Goal: Task Accomplishment & Management: Complete application form

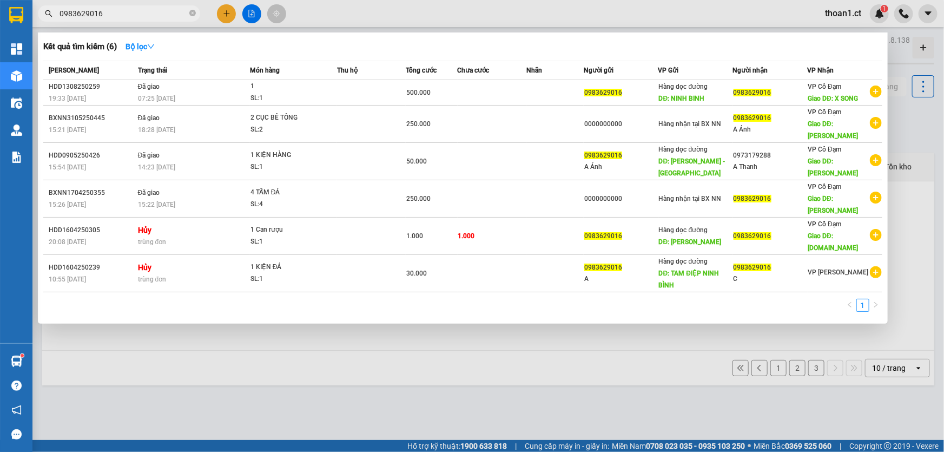
click at [222, 13] on div at bounding box center [472, 226] width 944 height 452
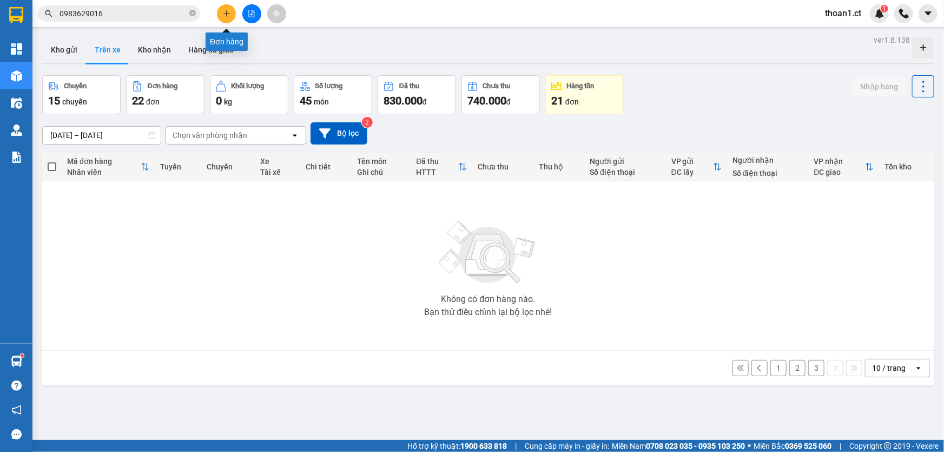
click at [231, 13] on button at bounding box center [226, 13] width 19 height 19
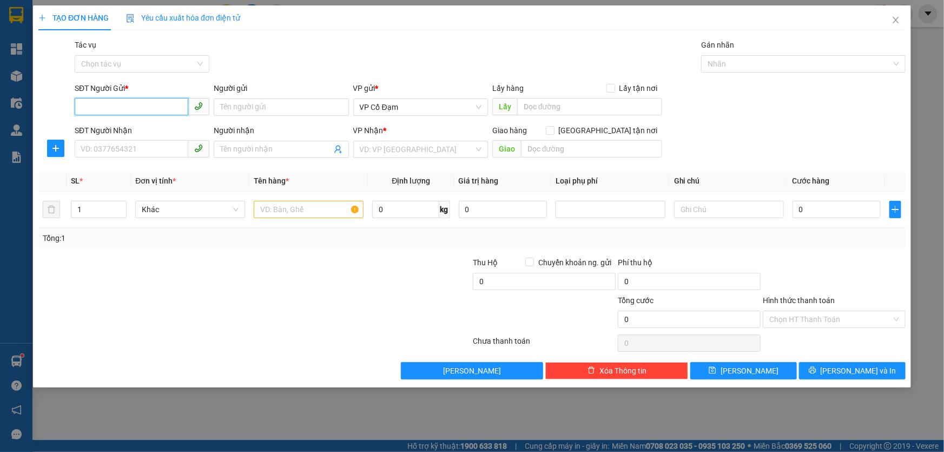
click at [159, 111] on input "SĐT Người Gửi *" at bounding box center [132, 106] width 114 height 17
type input "0914122065"
click at [134, 148] on input "SĐT Người Nhận" at bounding box center [132, 148] width 114 height 17
type input "0986624016"
click at [403, 138] on div "VP Nhận *" at bounding box center [420, 132] width 135 height 16
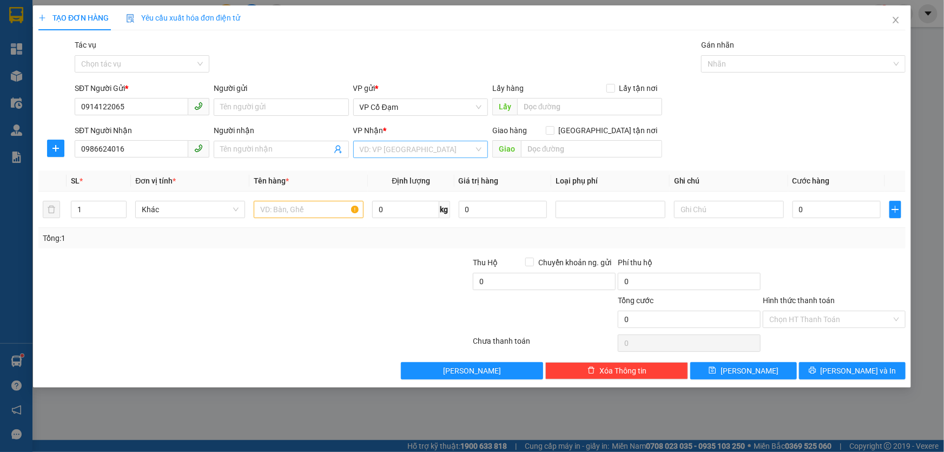
click at [403, 147] on input "search" at bounding box center [417, 149] width 114 height 16
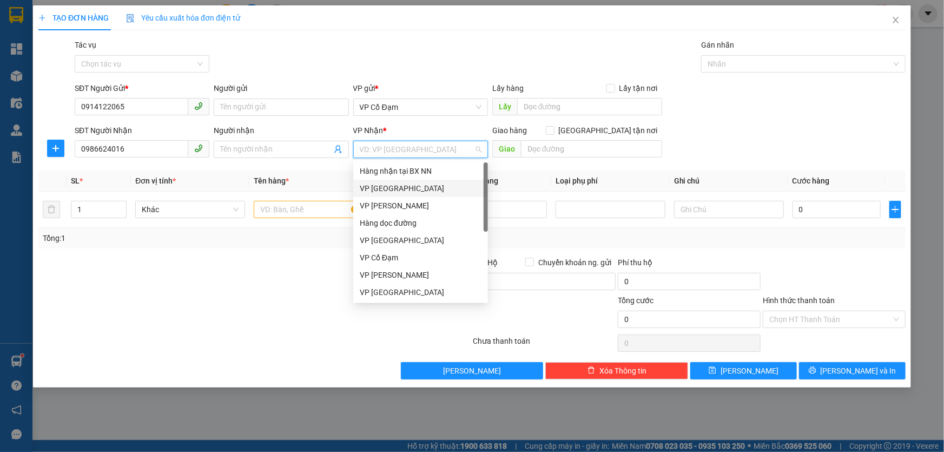
click at [393, 184] on div "VP [GEOGRAPHIC_DATA]" at bounding box center [421, 188] width 122 height 12
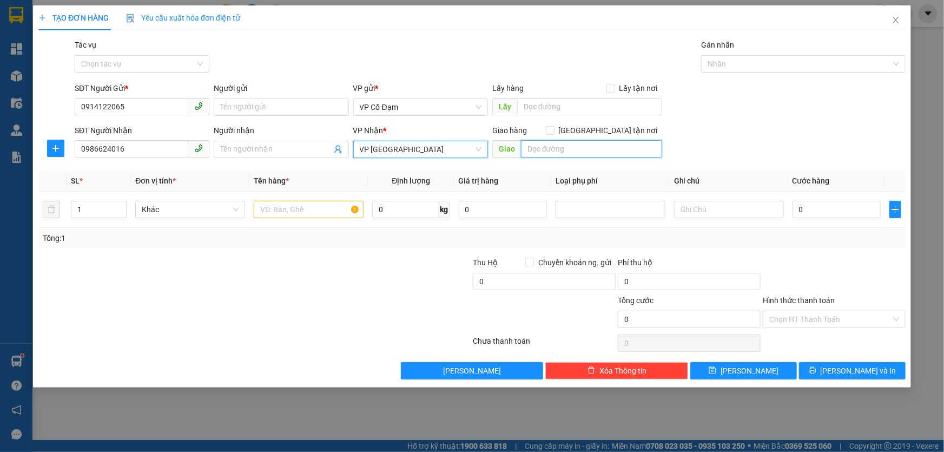
click at [568, 151] on input "text" at bounding box center [591, 148] width 141 height 17
type input "NHỜ SHIP-BV E [GEOGRAPHIC_DATA]"
click at [722, 124] on div "SĐT Người Nhận 0986624016 Người nhận Tên người nhận VP Nhận * VP [PERSON_NAME] …" at bounding box center [489, 143] width 835 height 38
click at [269, 209] on input "text" at bounding box center [309, 209] width 110 height 17
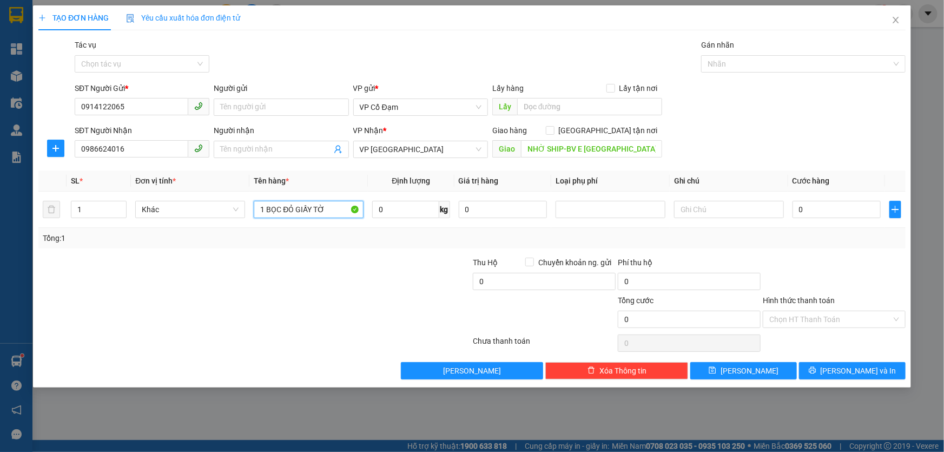
type input "1 BỌC ĐỎ GIẤY TỜ"
click at [265, 254] on div "Transit Pickup Surcharge Ids Transit Deliver Surcharge Ids Transit Deliver Surc…" at bounding box center [471, 209] width 867 height 340
click at [836, 212] on input "0" at bounding box center [836, 209] width 88 height 17
type input "7"
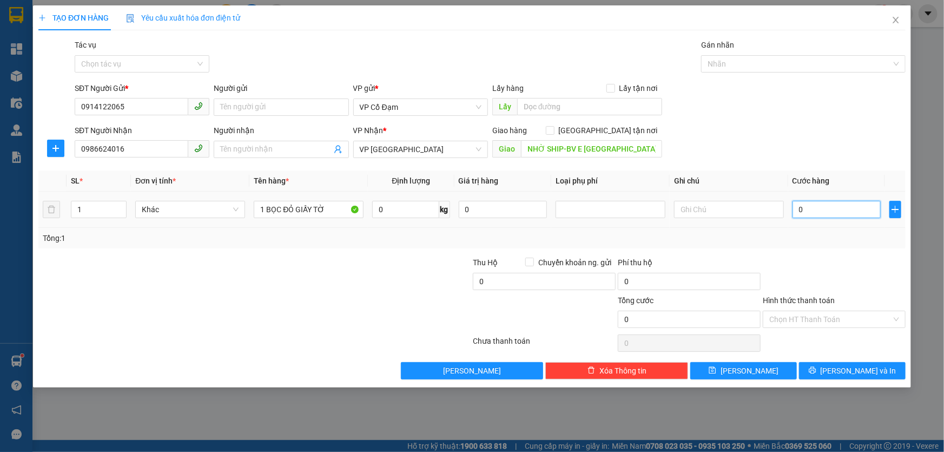
type input "7"
type input "70"
type input "70.000"
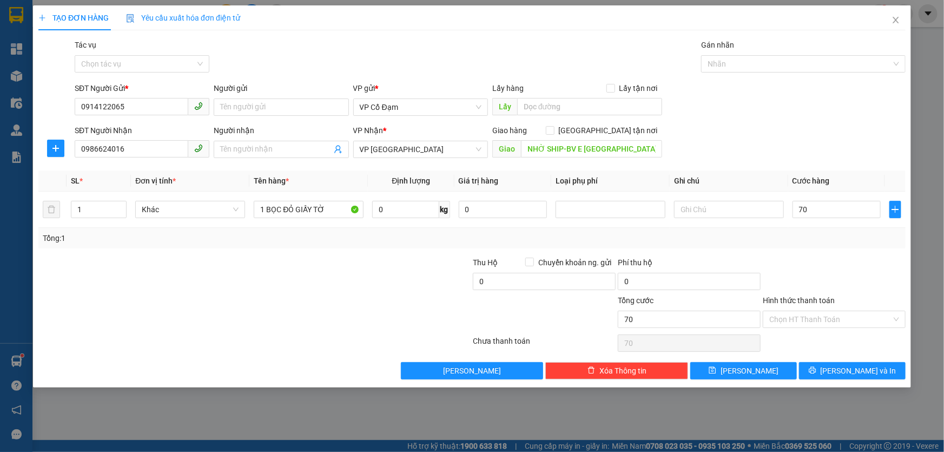
type input "70.000"
click at [789, 244] on div "Tổng: 1" at bounding box center [471, 238] width 867 height 21
click at [706, 209] on input "text" at bounding box center [729, 209] width 110 height 17
type input "n"
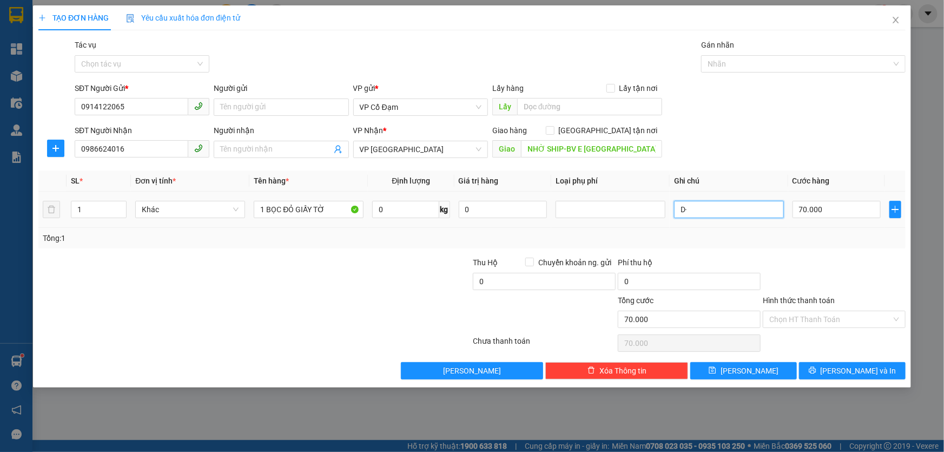
type input "D"
type input "ĐÃ TT SHIP 40K"
click at [745, 156] on div "SĐT Người Nhận 0986624016 Người nhận Tên người nhận VP Nhận * VP [PERSON_NAME] …" at bounding box center [489, 143] width 835 height 38
click at [836, 316] on input "Hình thức thanh toán" at bounding box center [830, 319] width 122 height 16
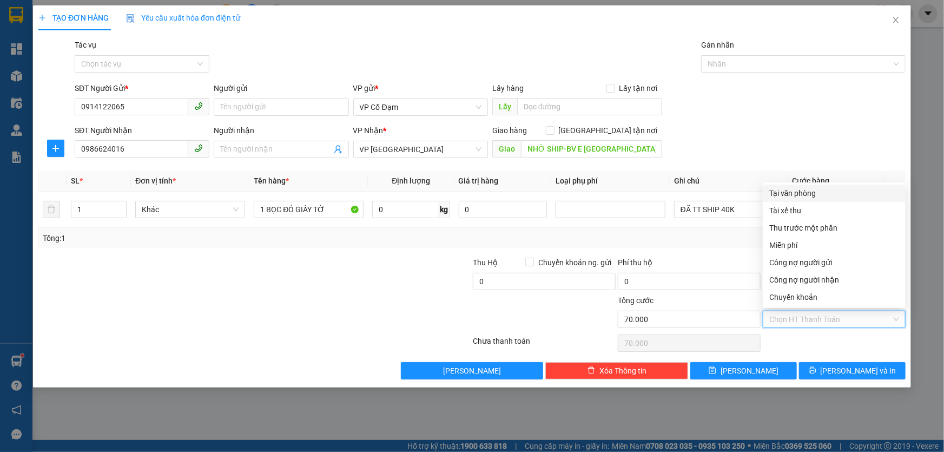
click at [806, 195] on div "Tại văn phòng" at bounding box center [834, 193] width 130 height 12
type input "0"
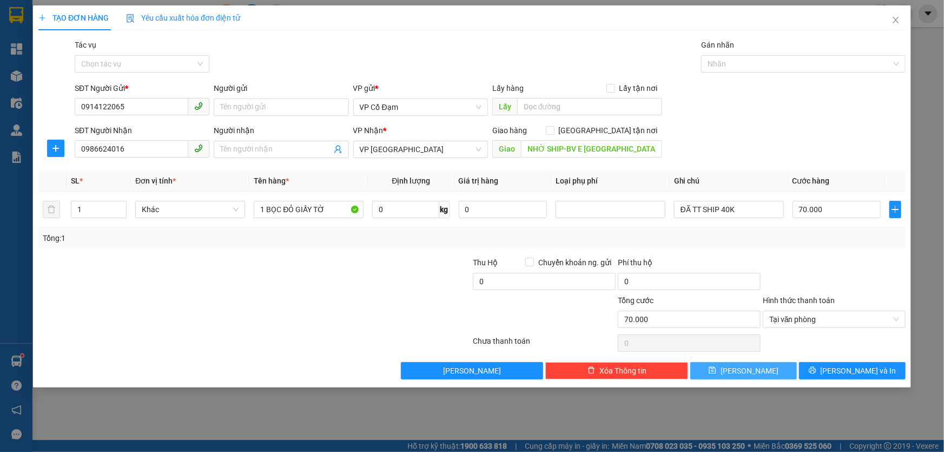
click at [753, 373] on span "[PERSON_NAME]" at bounding box center [750, 371] width 58 height 12
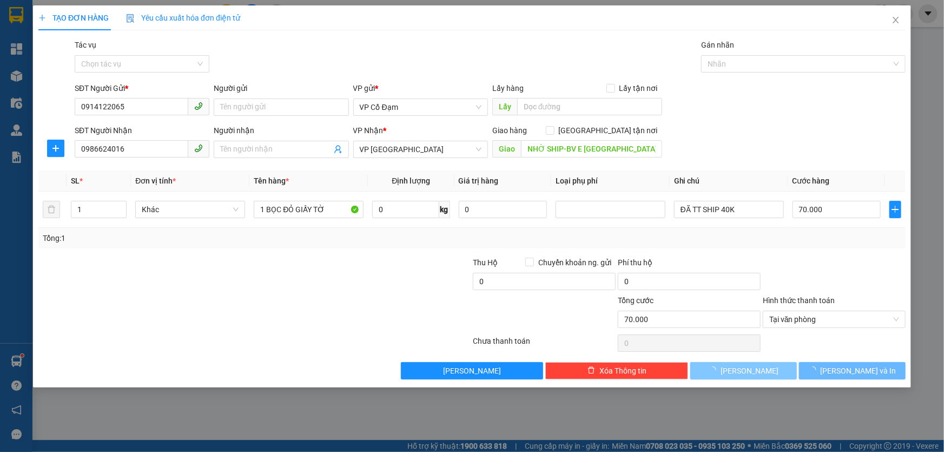
type input "0"
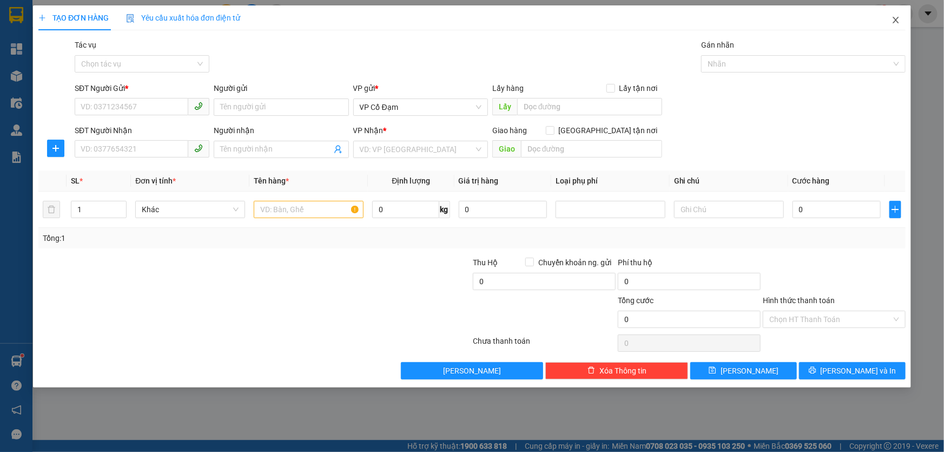
click at [891, 16] on span "Close" at bounding box center [896, 20] width 30 height 30
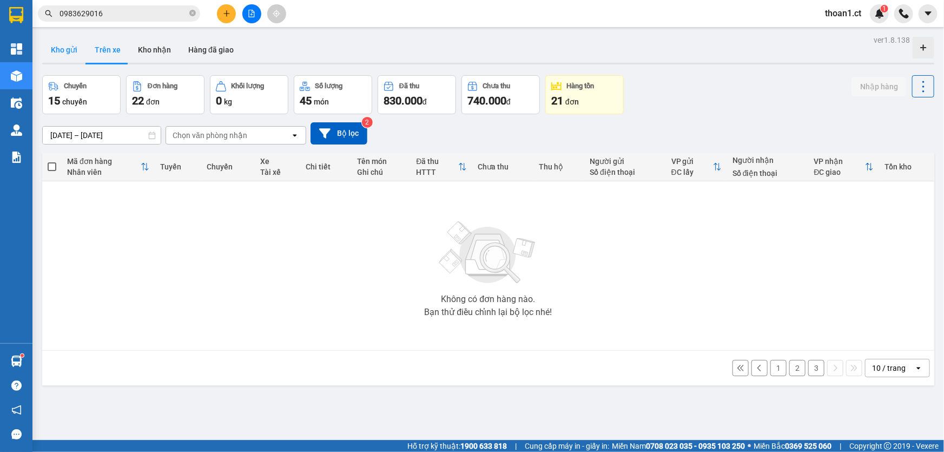
click at [74, 52] on button "Kho gửi" at bounding box center [64, 50] width 44 height 26
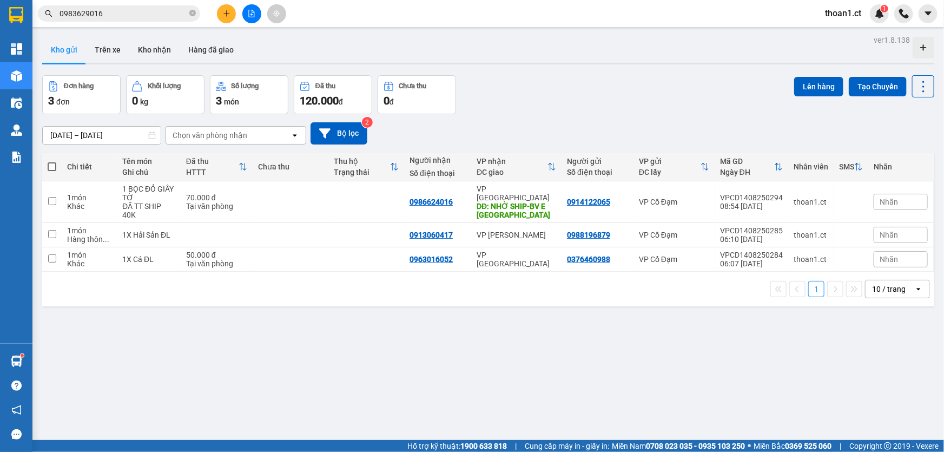
click at [134, 12] on input "0983629016" at bounding box center [124, 14] width 128 height 12
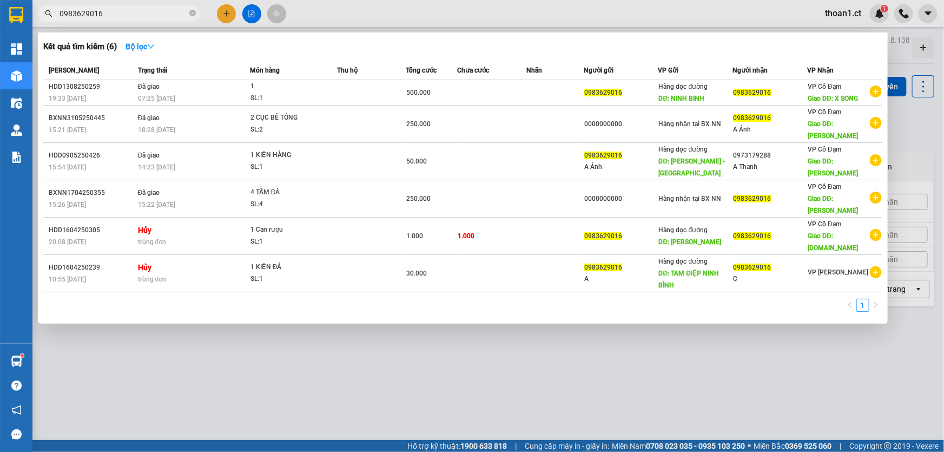
click at [134, 12] on input "0983629016" at bounding box center [124, 14] width 128 height 12
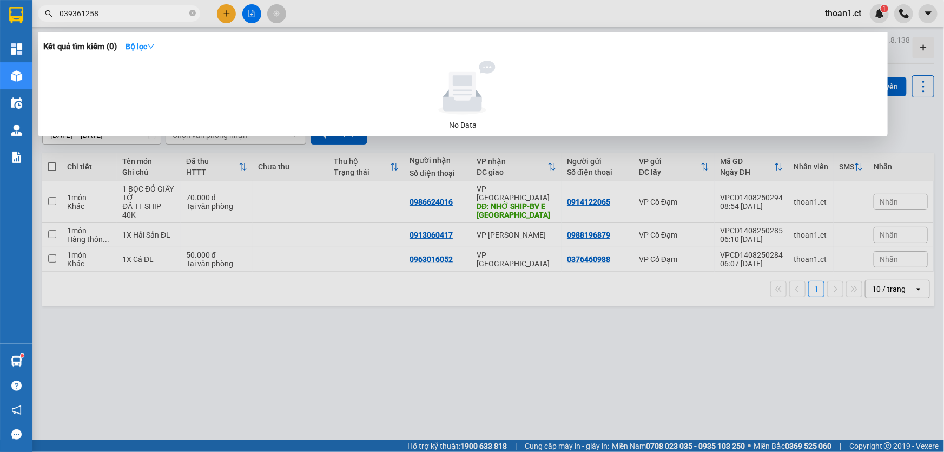
type input "0393612589"
click at [193, 12] on icon "close-circle" at bounding box center [192, 13] width 6 height 6
